Goal: Browse casually

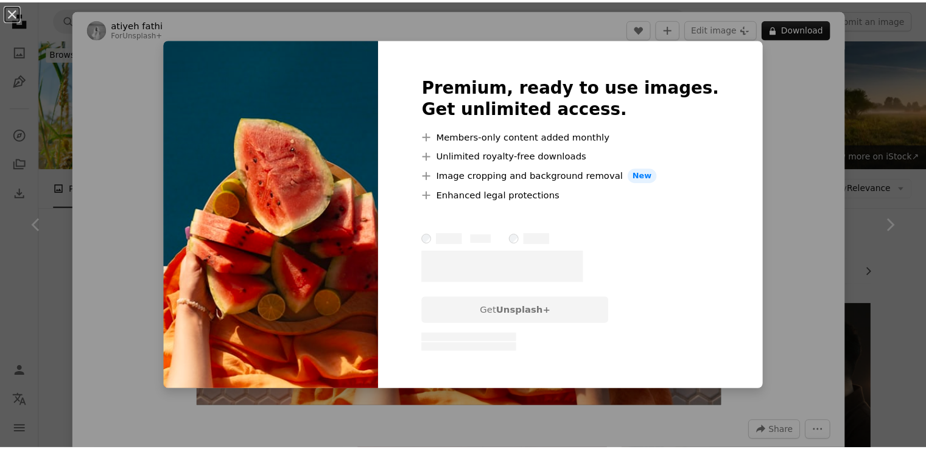
scroll to position [1810, 0]
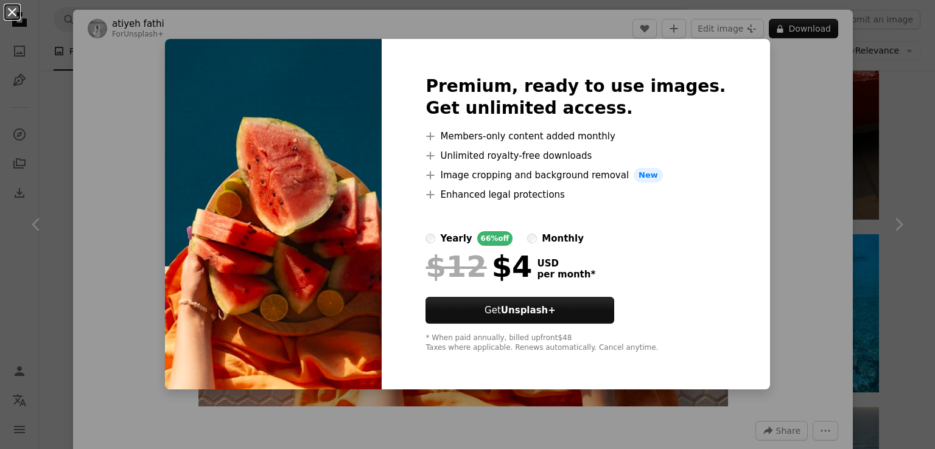
click at [12, 14] on button "An X shape" at bounding box center [12, 12] width 15 height 15
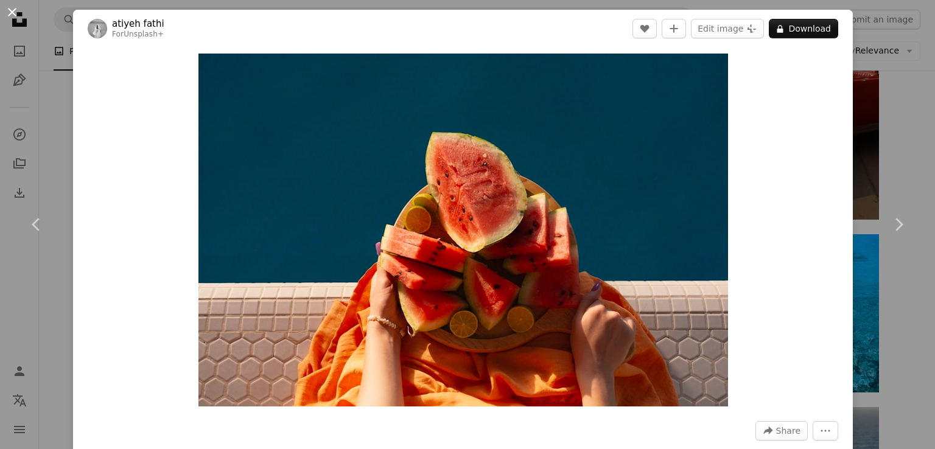
click at [10, 12] on button "An X shape" at bounding box center [12, 12] width 15 height 15
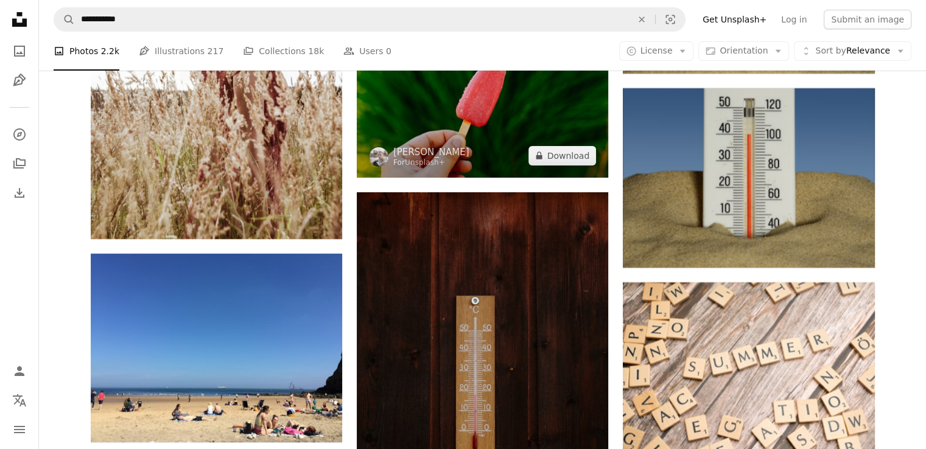
scroll to position [4550, 0]
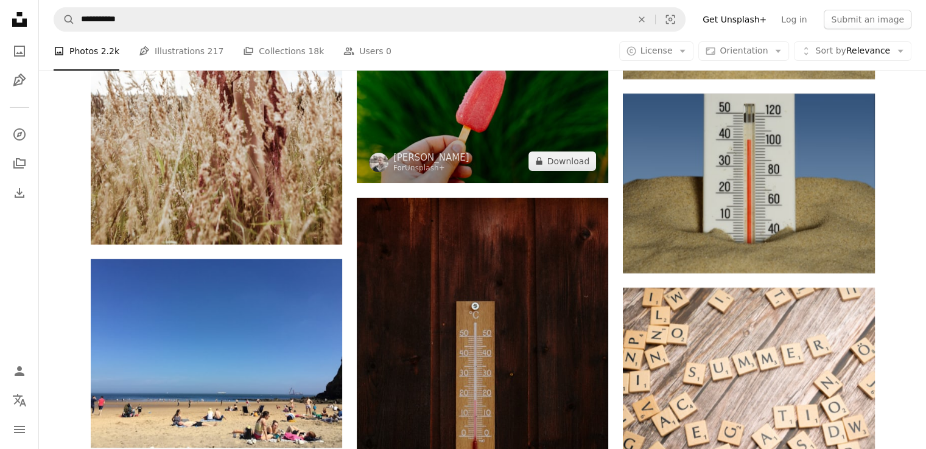
click at [500, 143] on img at bounding box center [482, 99] width 251 height 167
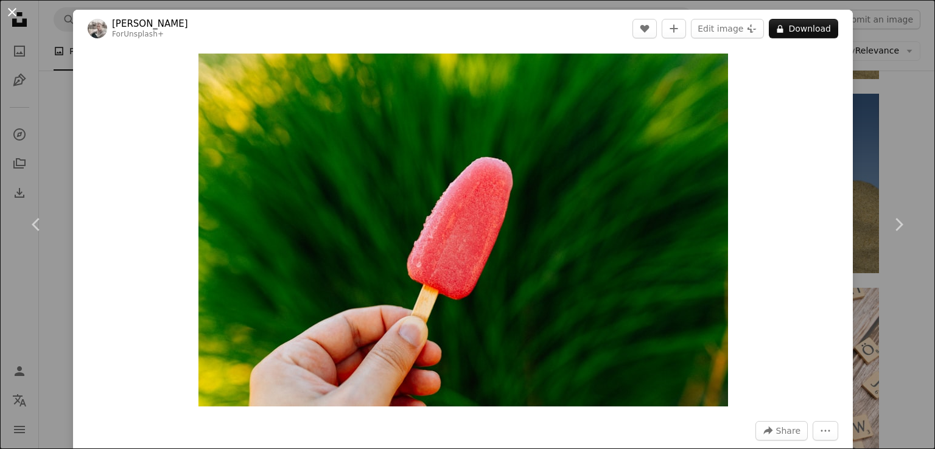
click at [10, 10] on button "An X shape" at bounding box center [12, 12] width 15 height 15
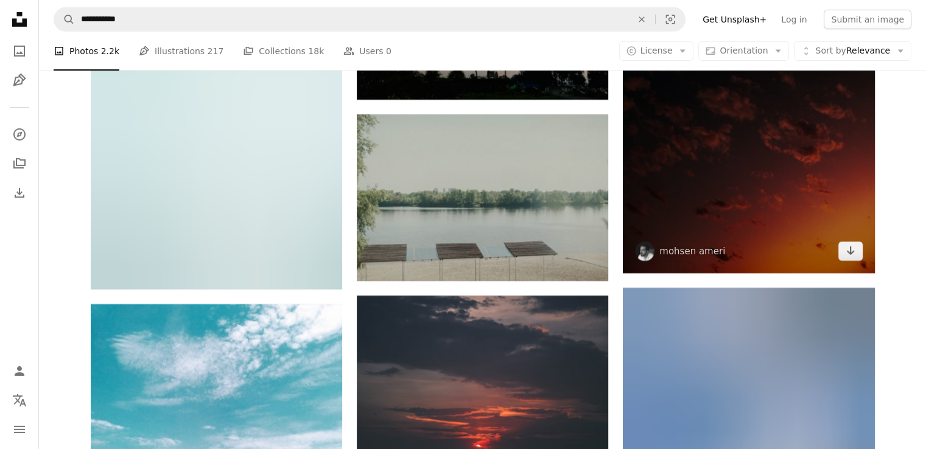
scroll to position [8628, 0]
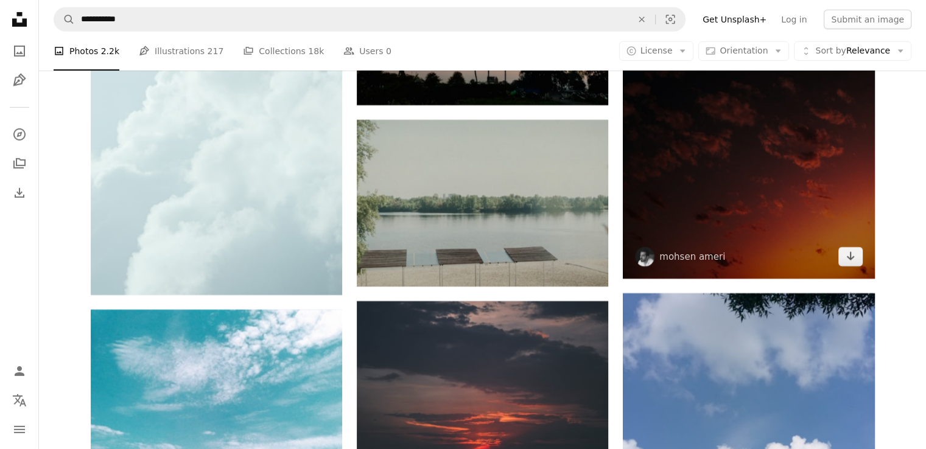
click at [748, 232] on img at bounding box center [748, 89] width 251 height 377
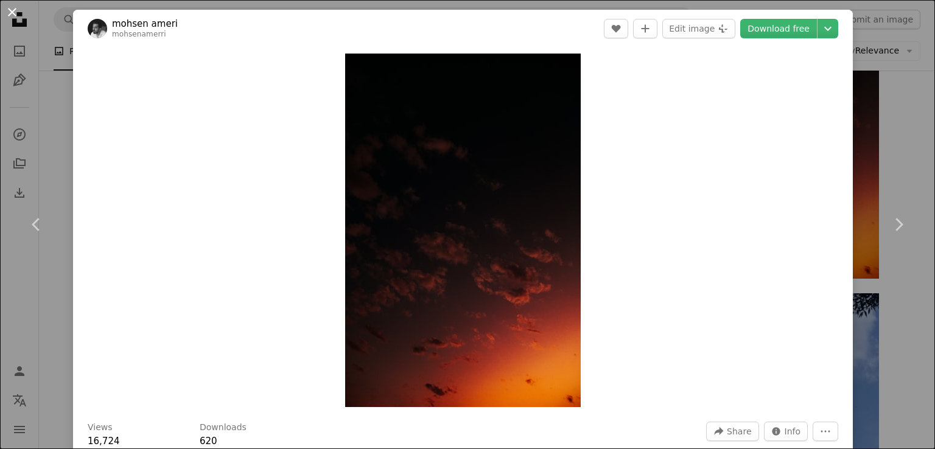
click at [14, 9] on button "An X shape" at bounding box center [12, 12] width 15 height 15
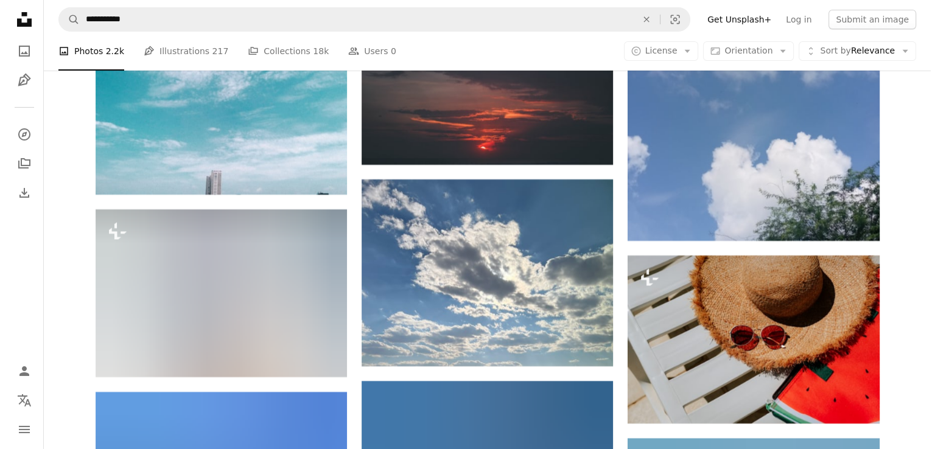
scroll to position [8933, 0]
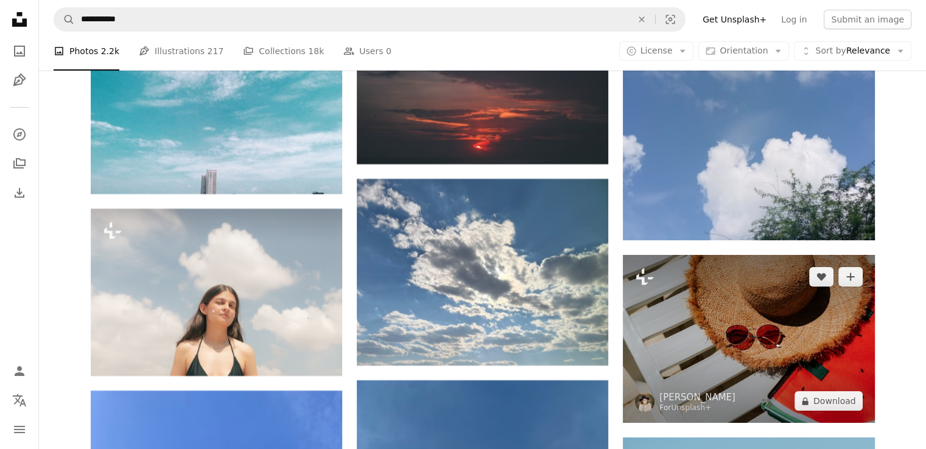
click at [724, 343] on img at bounding box center [748, 339] width 251 height 168
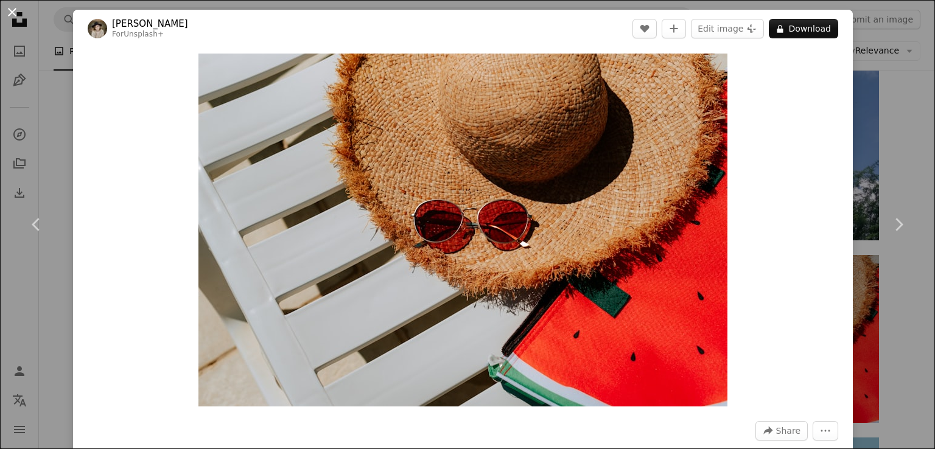
click at [12, 10] on button "An X shape" at bounding box center [12, 12] width 15 height 15
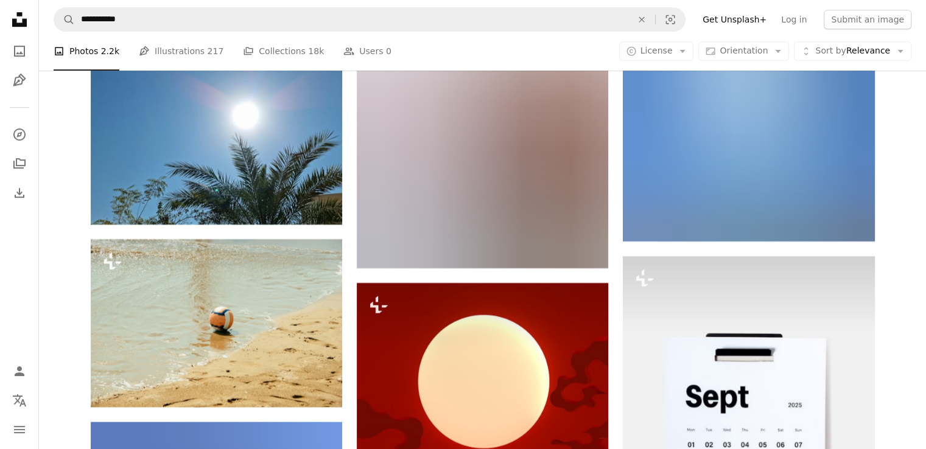
scroll to position [10028, 0]
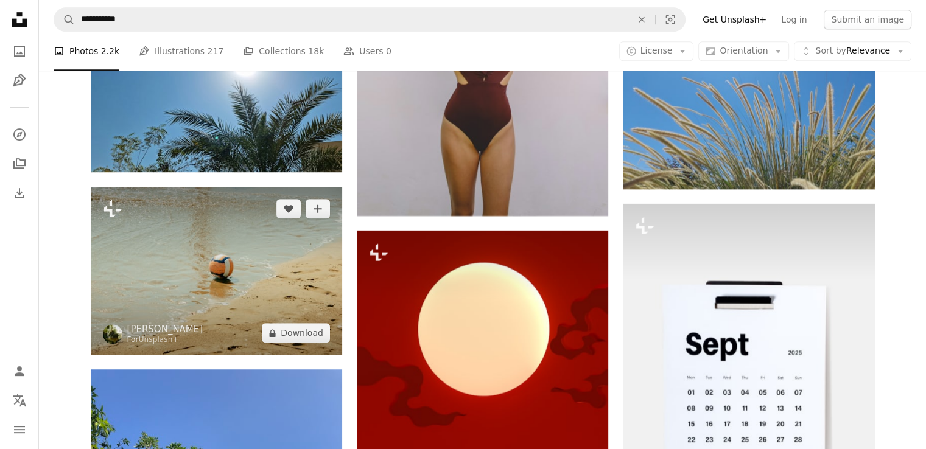
click at [207, 285] on img at bounding box center [216, 271] width 251 height 168
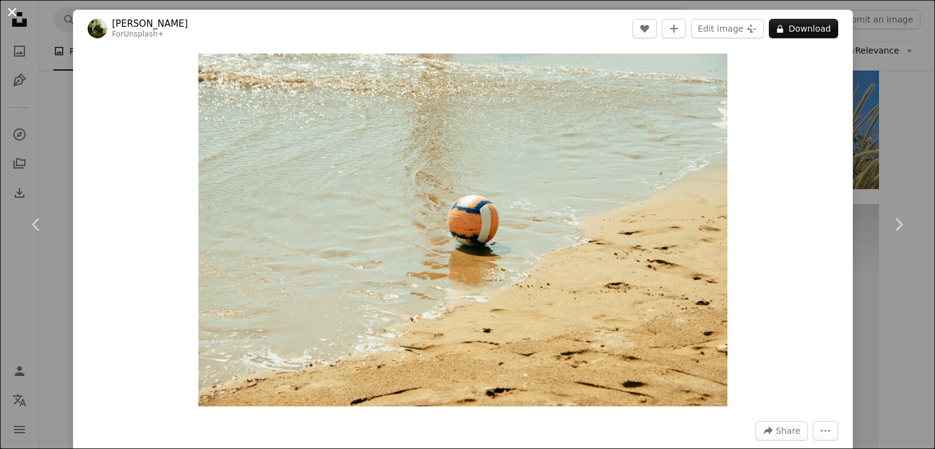
click at [15, 8] on button "An X shape" at bounding box center [12, 12] width 15 height 15
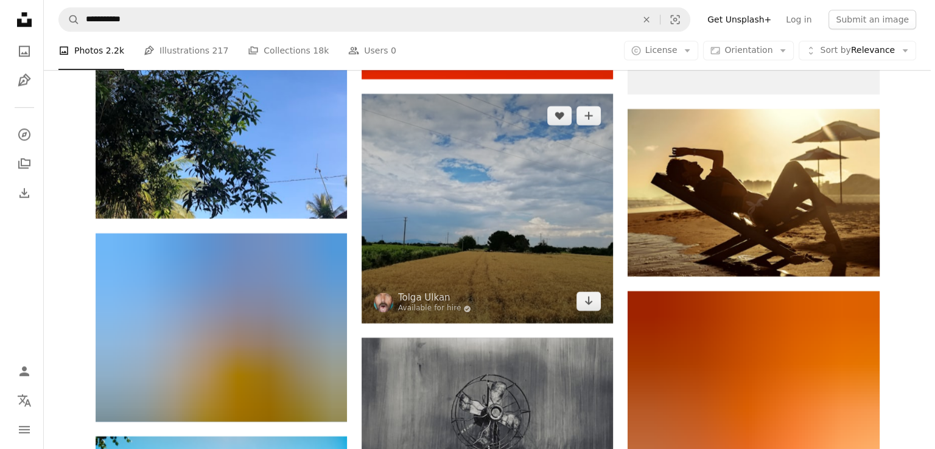
scroll to position [10881, 0]
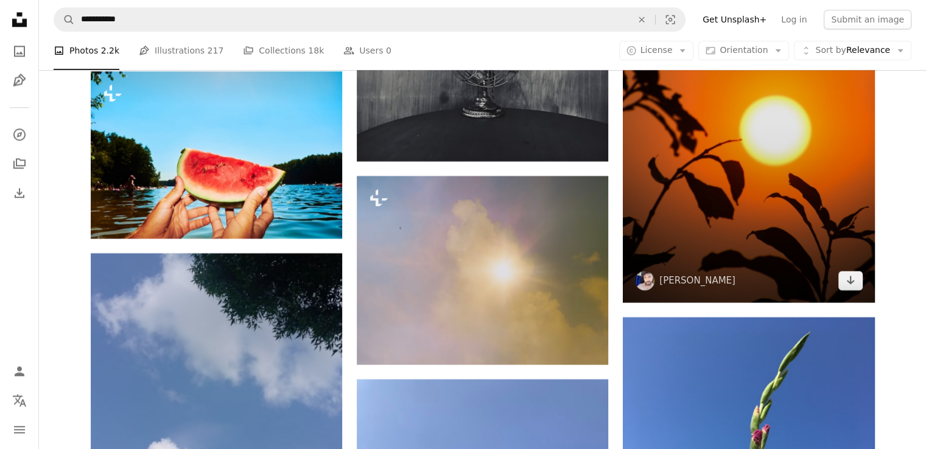
click at [696, 207] on img at bounding box center [748, 114] width 251 height 377
